Goal: Check status: Check status

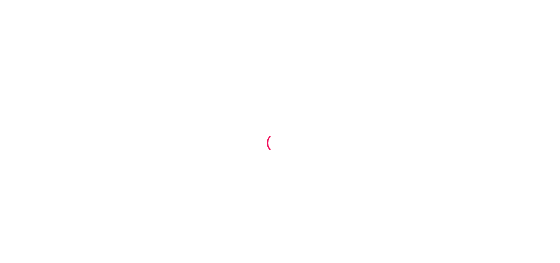
click at [342, 125] on div at bounding box center [280, 131] width 560 height 263
click at [84, 17] on div at bounding box center [280, 131] width 560 height 263
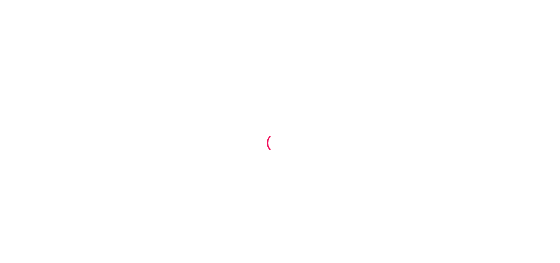
click at [84, 17] on div at bounding box center [280, 131] width 560 height 263
click at [200, 67] on div at bounding box center [280, 131] width 560 height 263
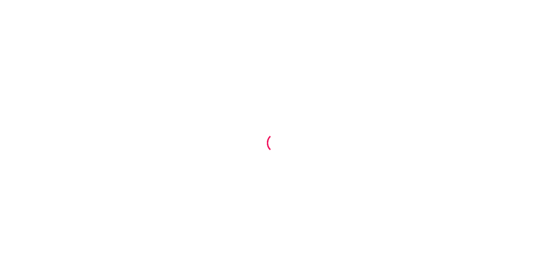
click at [200, 67] on div at bounding box center [280, 131] width 560 height 263
click at [204, 67] on div at bounding box center [280, 131] width 560 height 263
click at [225, 87] on div at bounding box center [280, 131] width 560 height 263
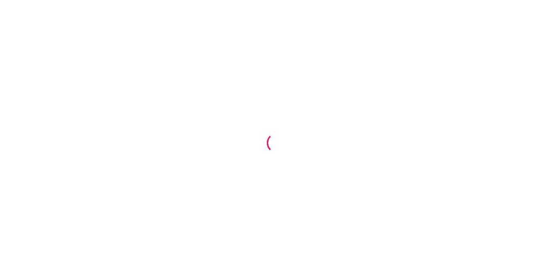
click at [225, 87] on div at bounding box center [280, 131] width 560 height 263
